Goal: Task Accomplishment & Management: Manage account settings

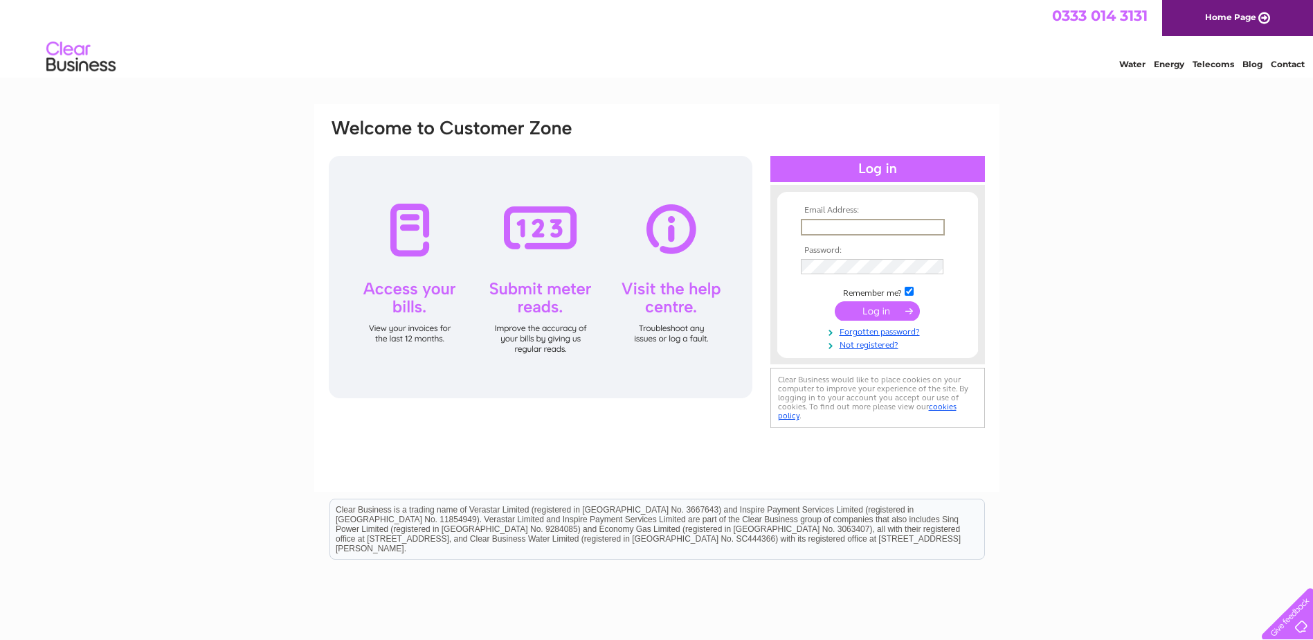
click at [880, 229] on input "text" at bounding box center [873, 227] width 144 height 17
type input "braesidenursery@hotmail.com"
click at [835, 301] on input "submit" at bounding box center [877, 310] width 85 height 19
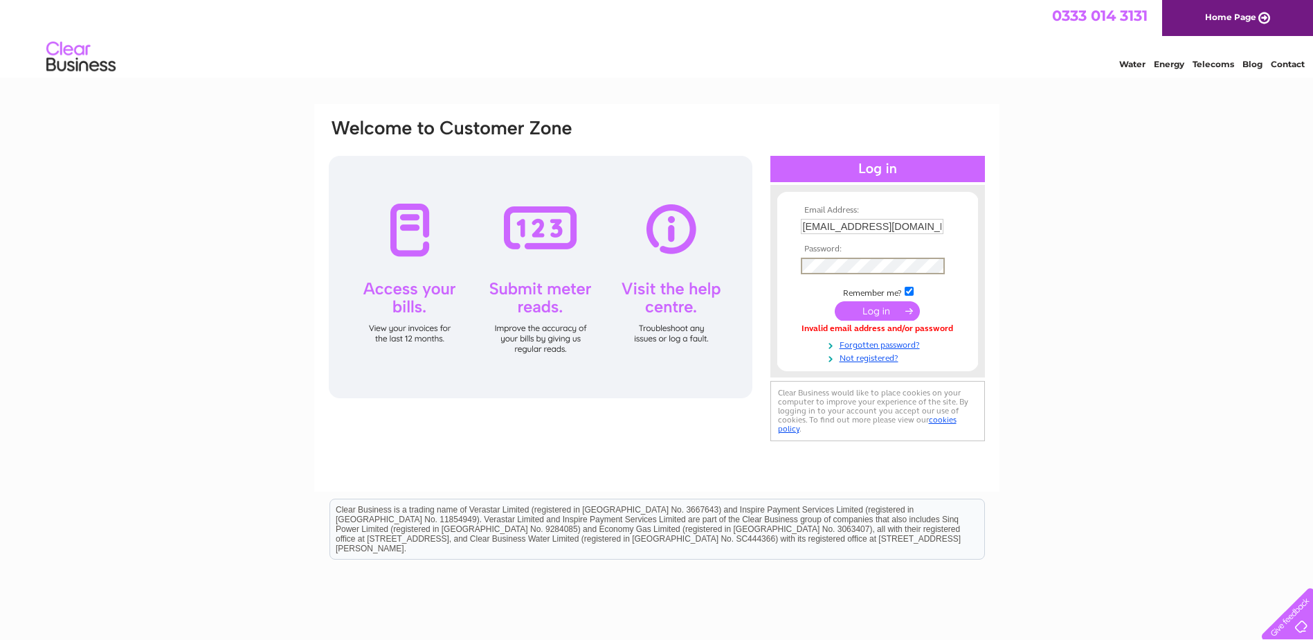
click at [835, 301] on input "submit" at bounding box center [877, 310] width 85 height 19
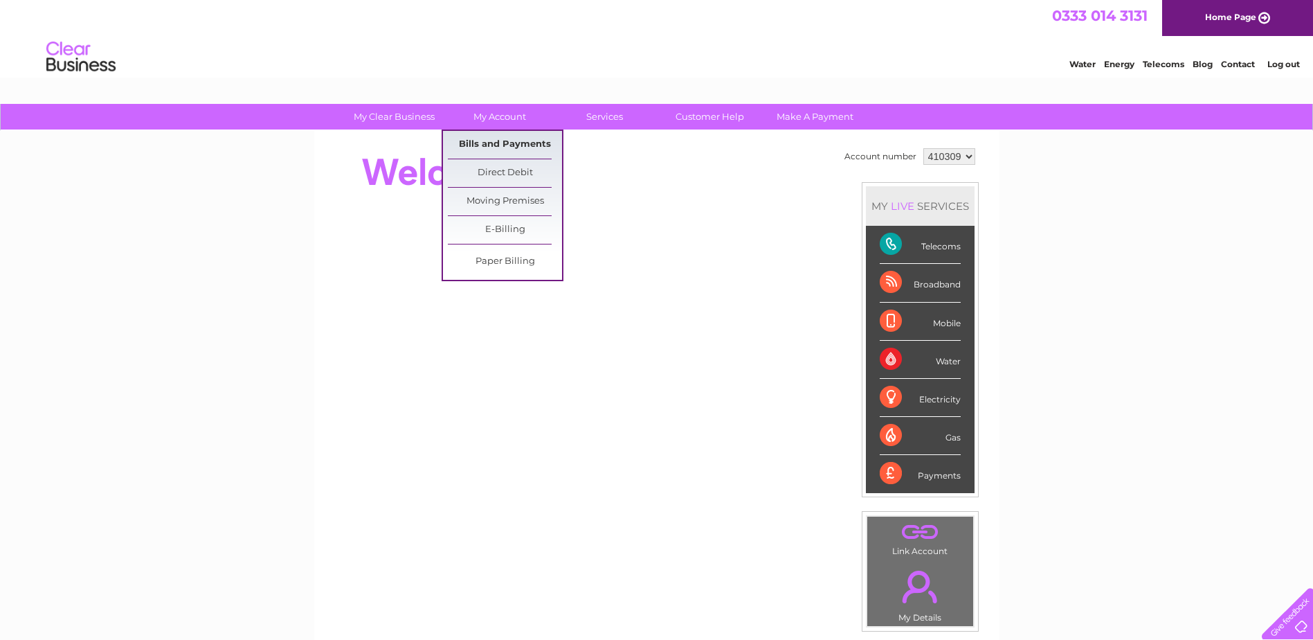
click at [498, 143] on link "Bills and Payments" at bounding box center [505, 145] width 114 height 28
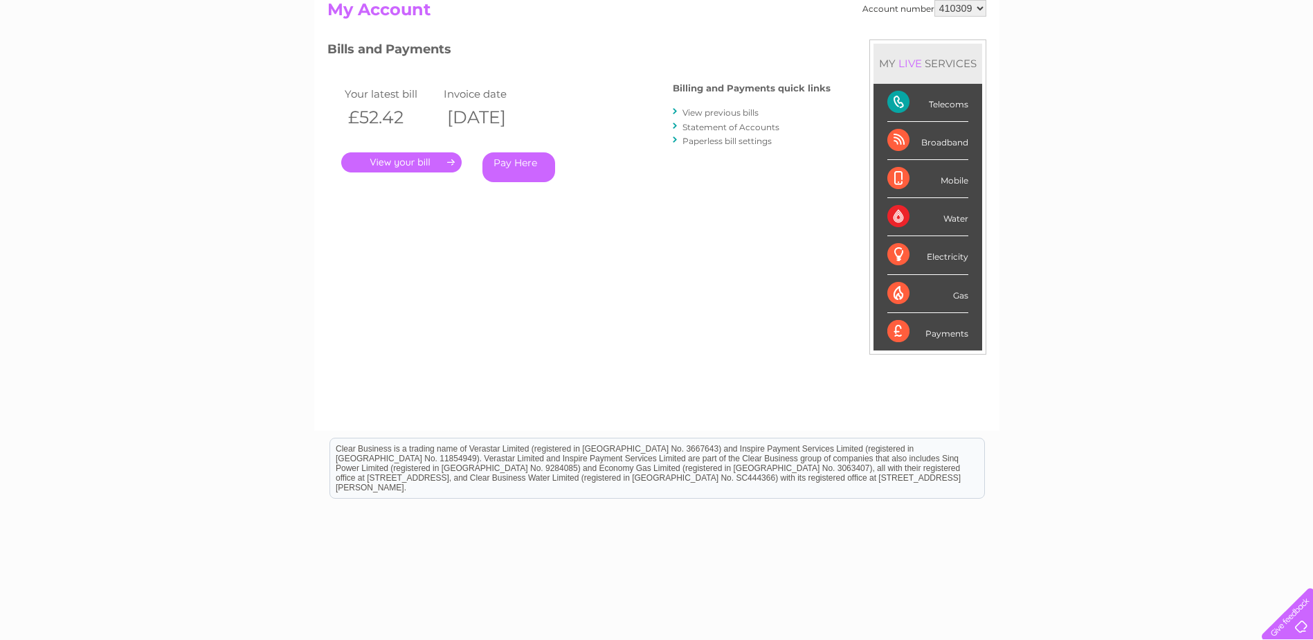
scroll to position [197, 0]
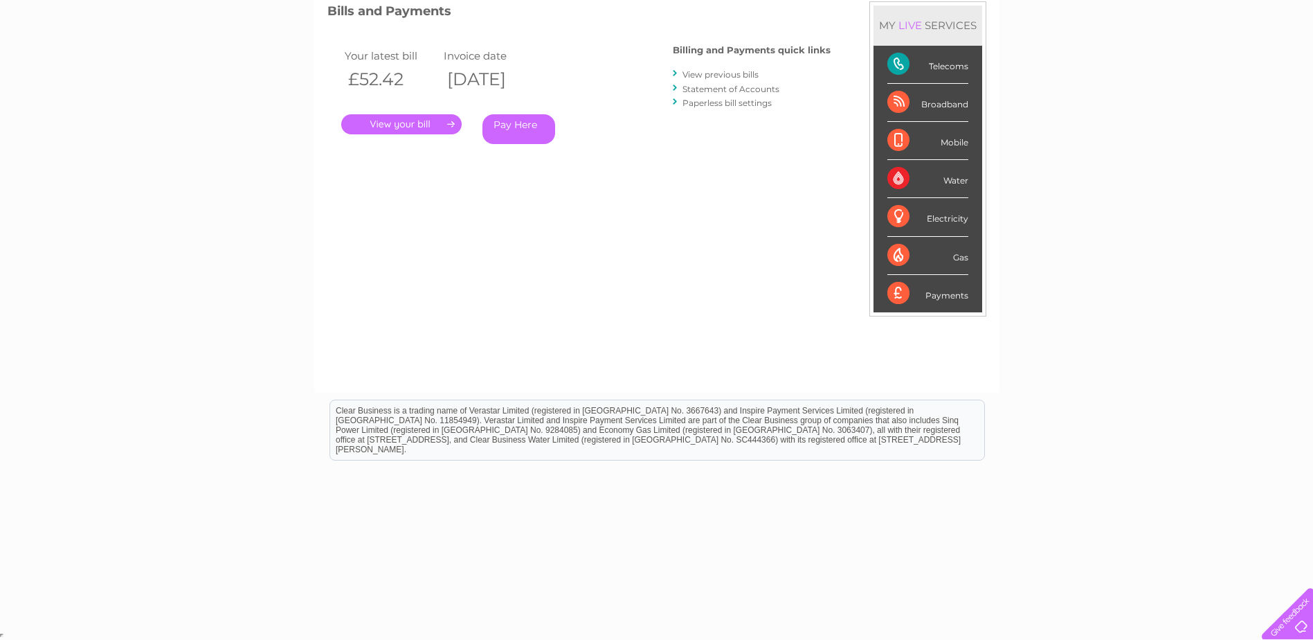
click at [407, 123] on link "." at bounding box center [401, 124] width 120 height 20
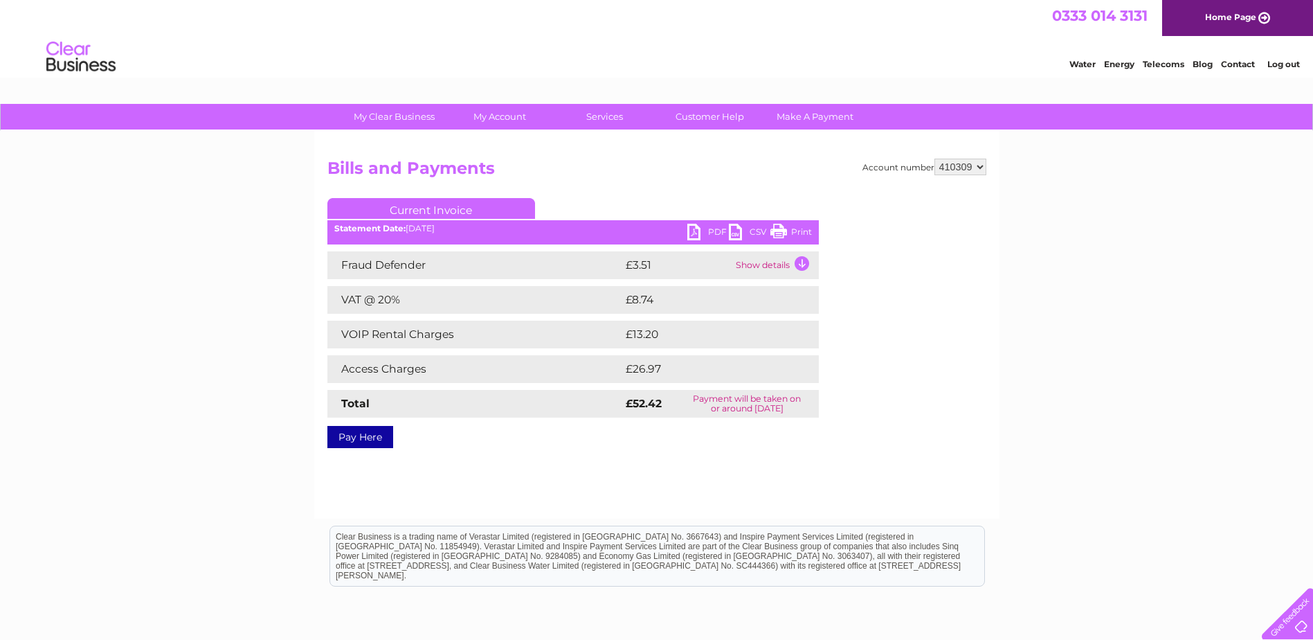
click at [719, 230] on link "PDF" at bounding box center [709, 234] width 42 height 20
click at [1293, 61] on link "Log out" at bounding box center [1284, 64] width 33 height 10
